Goal: Information Seeking & Learning: Find specific fact

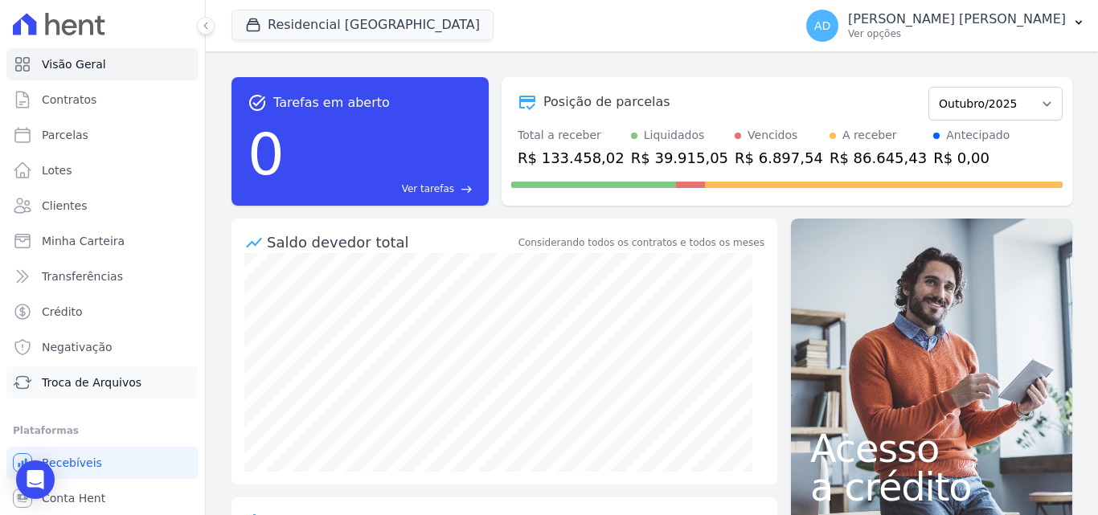
click at [114, 383] on span "Troca de Arquivos" at bounding box center [92, 382] width 100 height 16
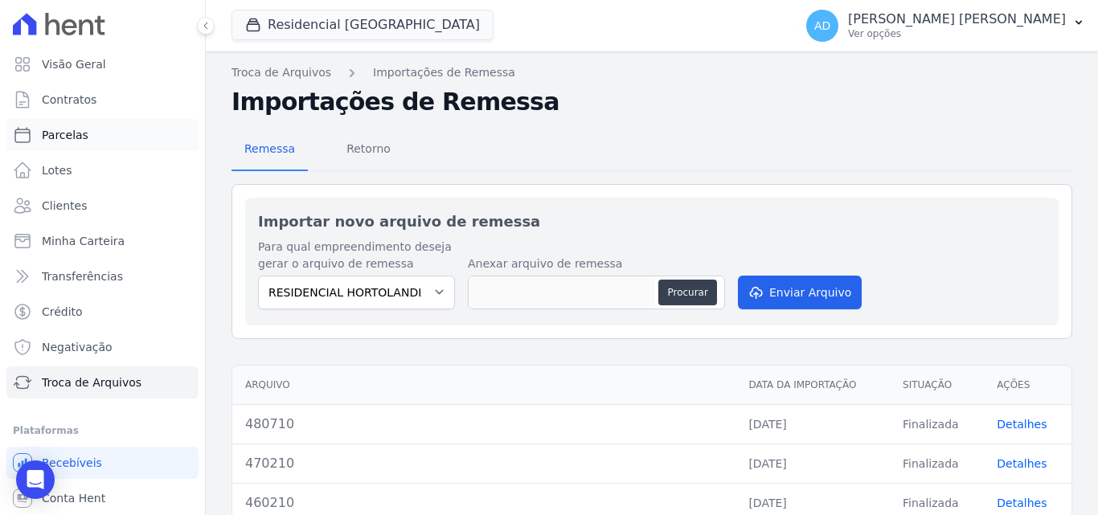
click at [73, 132] on span "Parcelas" at bounding box center [65, 135] width 47 height 16
select select
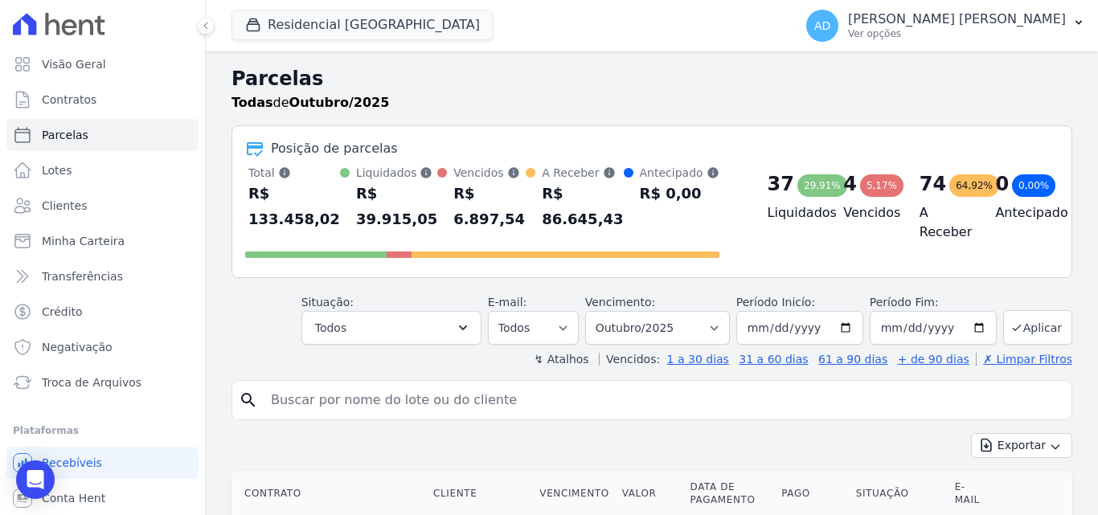
click at [320, 407] on input "search" at bounding box center [662, 400] width 803 height 32
paste input "[PERSON_NAME]"
type input "[PERSON_NAME]"
select select
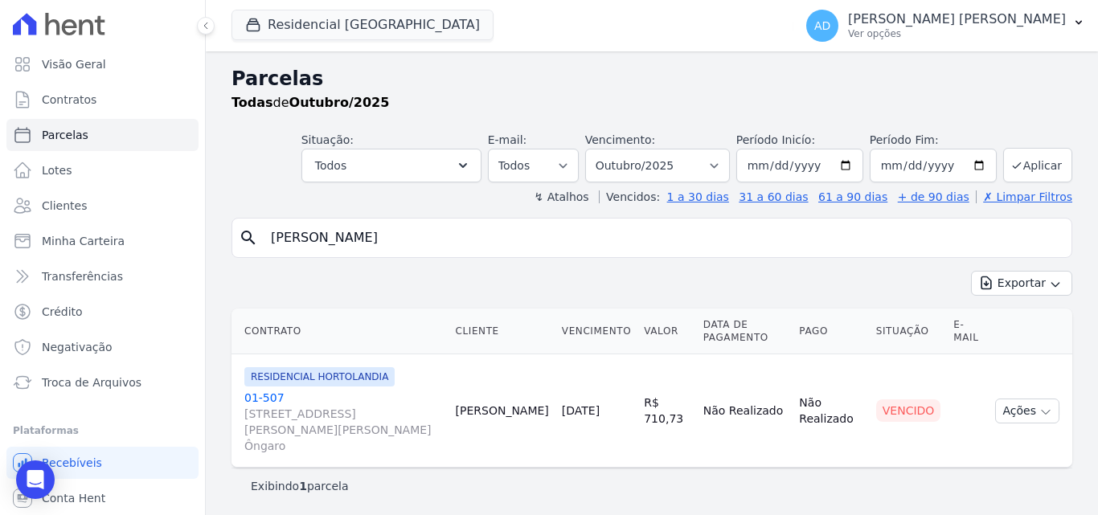
click at [263, 393] on link "01-507 [STREET_ADDRESS][PERSON_NAME][PERSON_NAME] Ôngaro" at bounding box center [343, 422] width 198 height 64
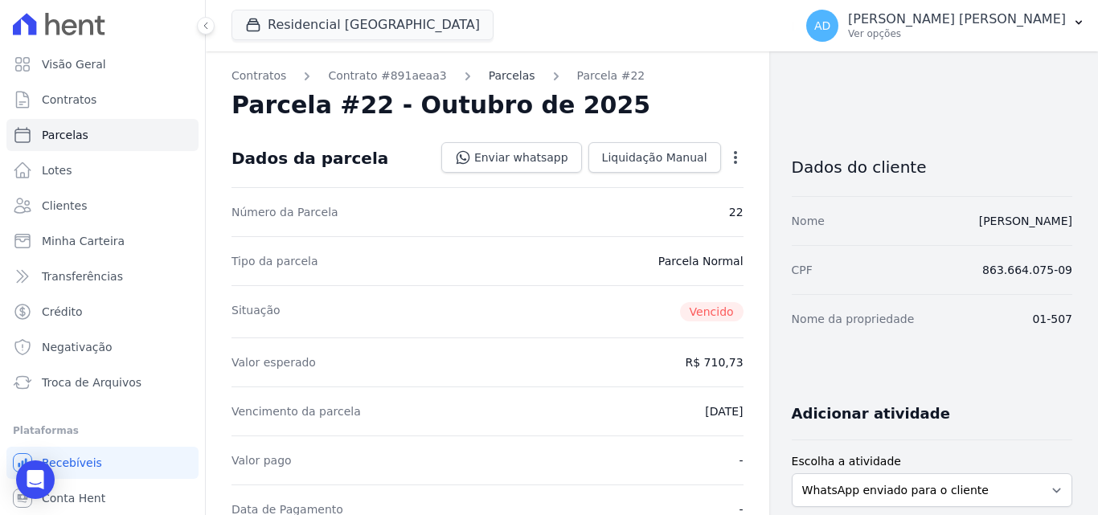
click at [489, 75] on link "Parcelas" at bounding box center [512, 75] width 47 height 17
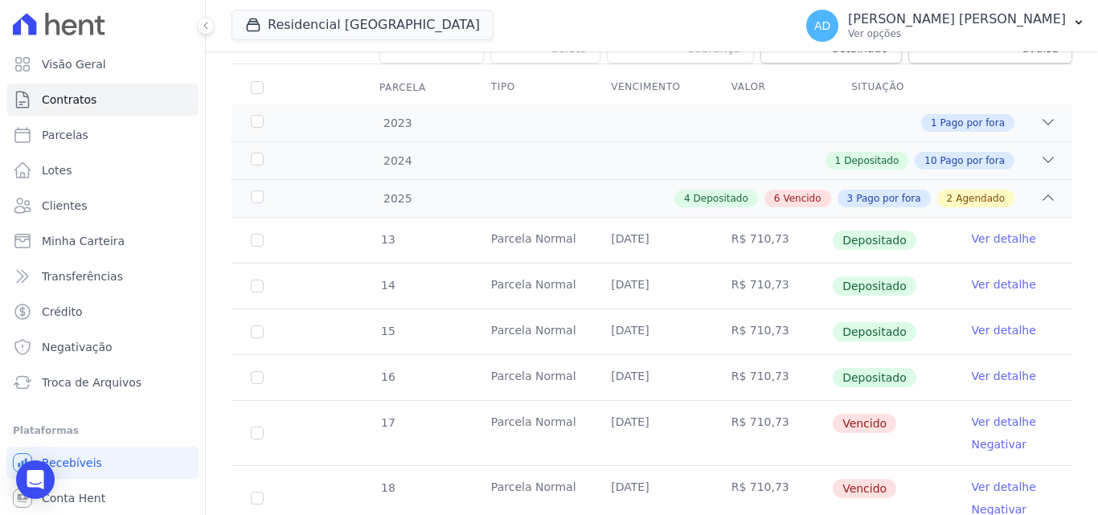
scroll to position [321, 0]
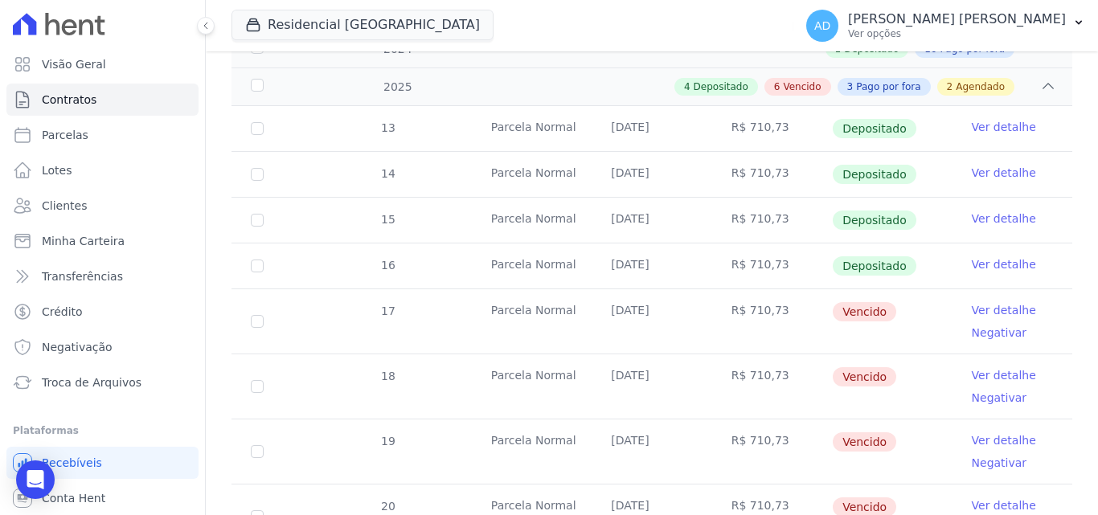
click at [999, 302] on link "Ver detalhe" at bounding box center [1003, 310] width 64 height 16
